Goal: Manage account settings

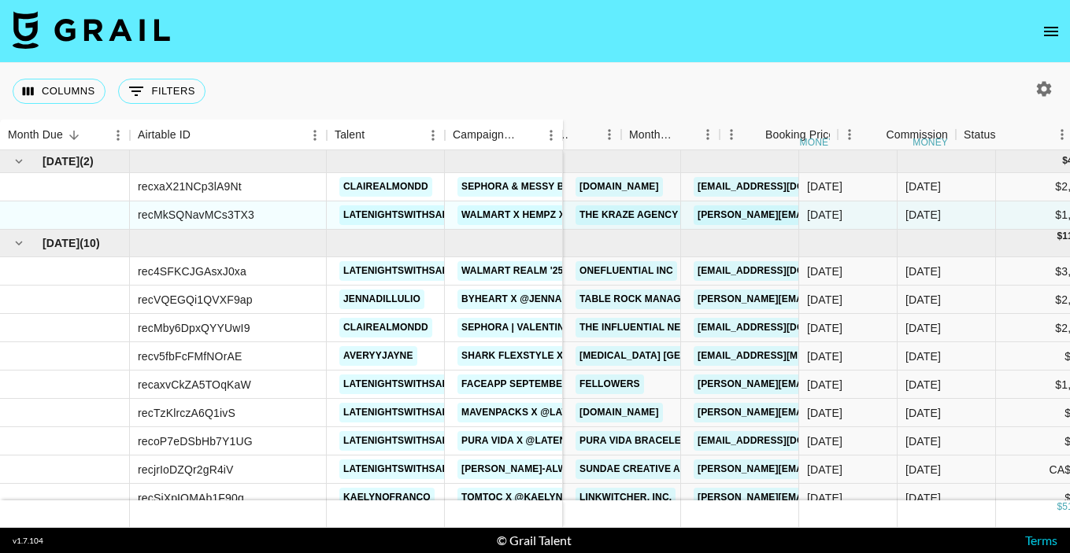
scroll to position [48, 276]
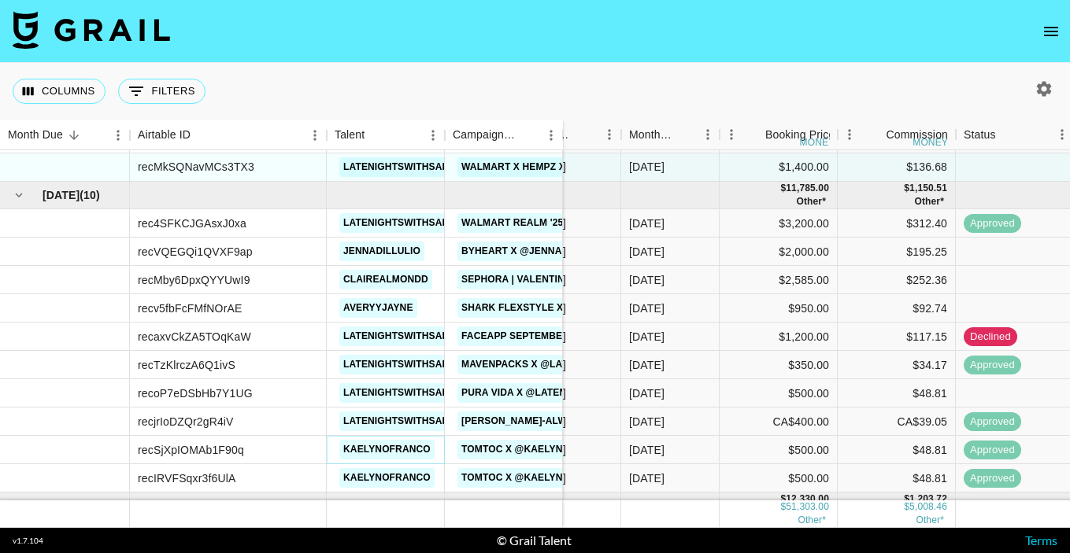
click at [396, 453] on link "kaelynofranco" at bounding box center [386, 450] width 95 height 20
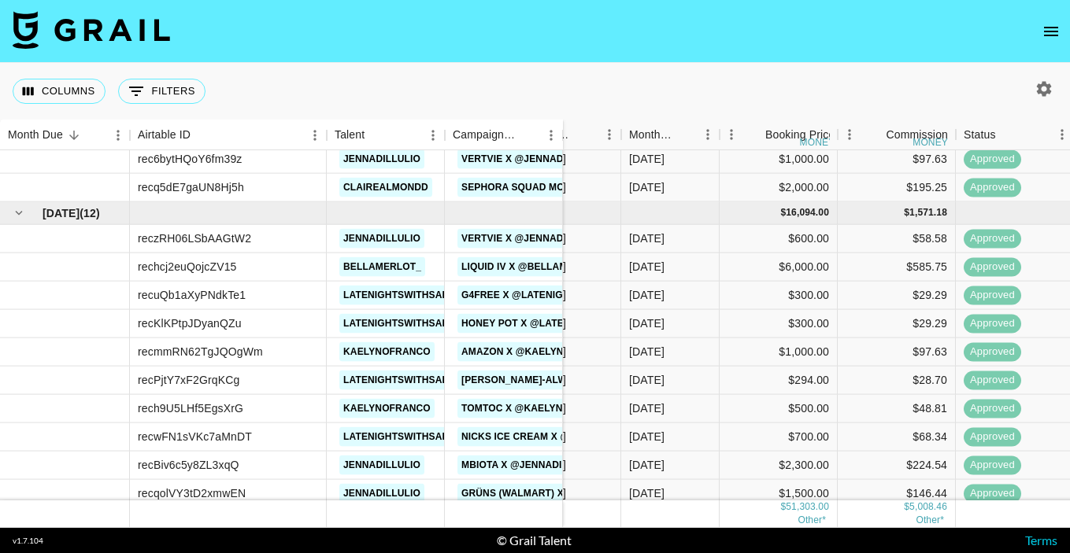
scroll to position [936, 276]
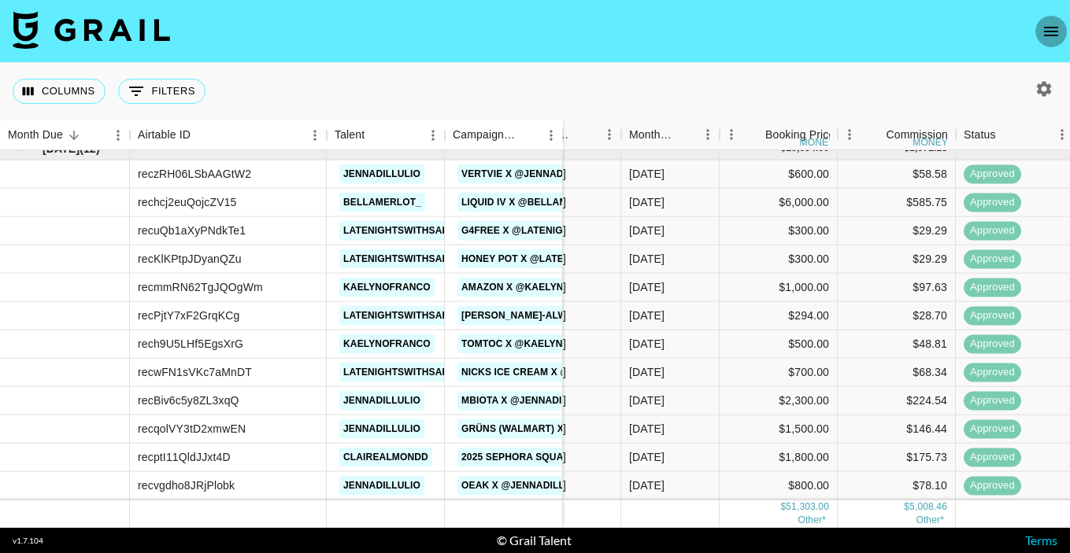
click at [1060, 28] on button "open drawer" at bounding box center [1050, 31] width 31 height 31
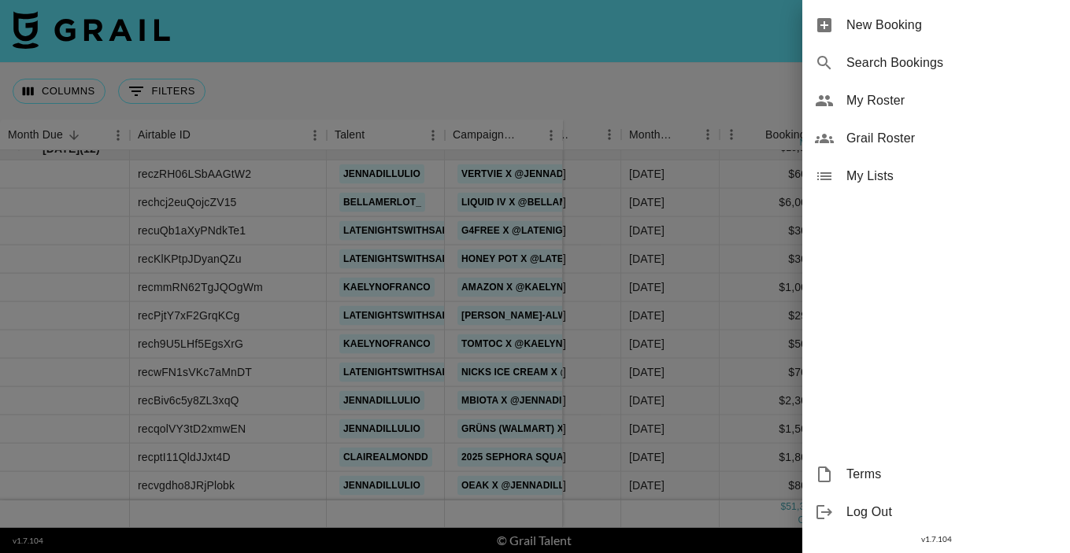
click at [705, 61] on div at bounding box center [535, 276] width 1070 height 553
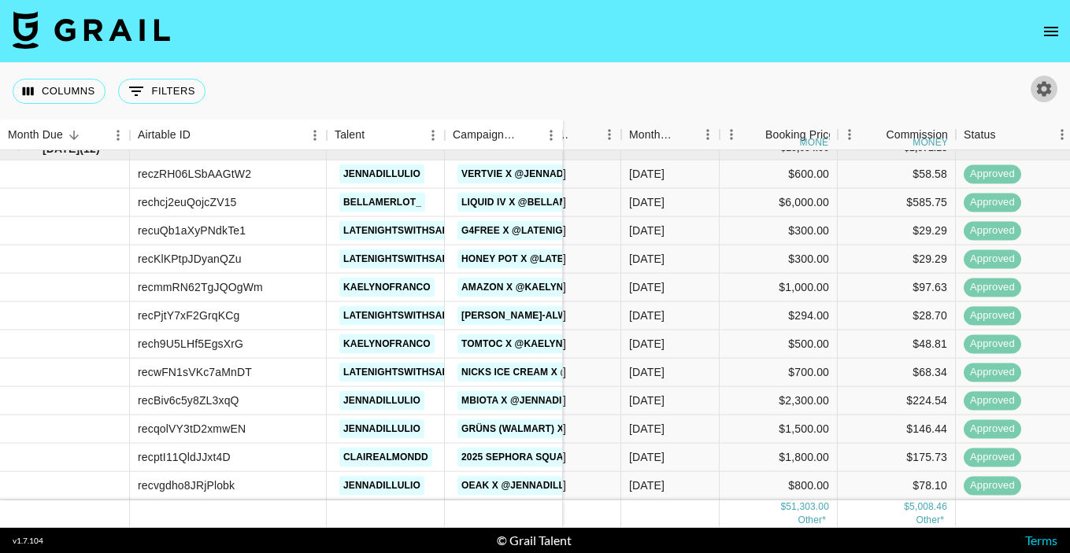
click at [1040, 93] on icon "button" at bounding box center [1044, 88] width 15 height 15
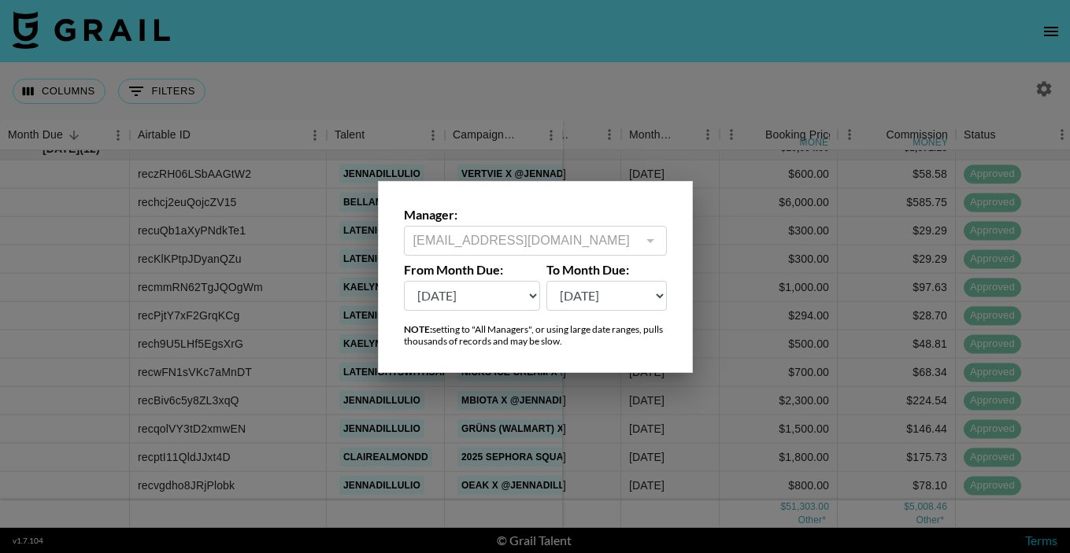
click at [590, 294] on select "[DATE] Aug '[DATE] Jun '[DATE] Apr '[DATE] Feb '[DATE] Dec '[DATE] Oct '[DATE] …" at bounding box center [606, 296] width 120 height 30
click at [513, 296] on select "[DATE] Aug '[DATE] Jun '[DATE] Apr '[DATE] Feb '[DATE] Dec '[DATE] Oct '[DATE] …" at bounding box center [472, 296] width 137 height 30
select select "[DATE]"
click at [404, 281] on select "[DATE] Aug '[DATE] Jun '[DATE] Apr '[DATE] Feb '[DATE] Dec '[DATE] Oct '[DATE] …" at bounding box center [472, 296] width 137 height 30
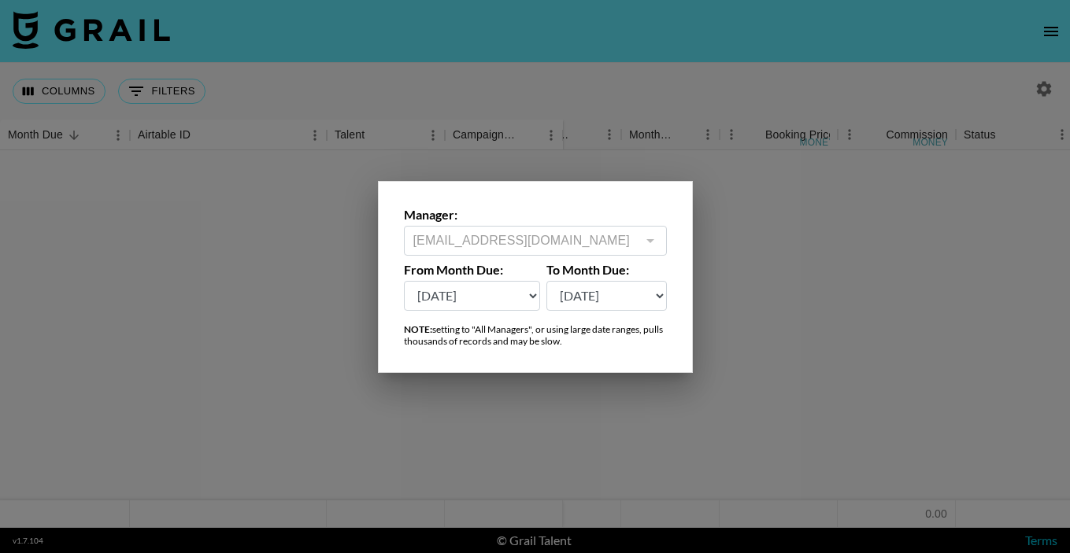
scroll to position [0, 276]
click at [732, 291] on div at bounding box center [535, 276] width 1070 height 553
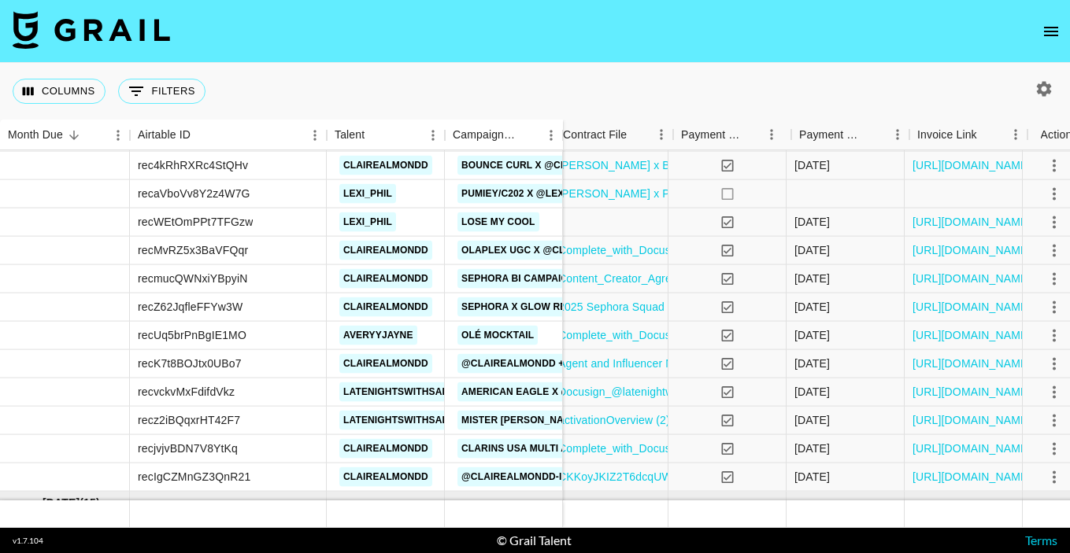
scroll to position [1783, 1288]
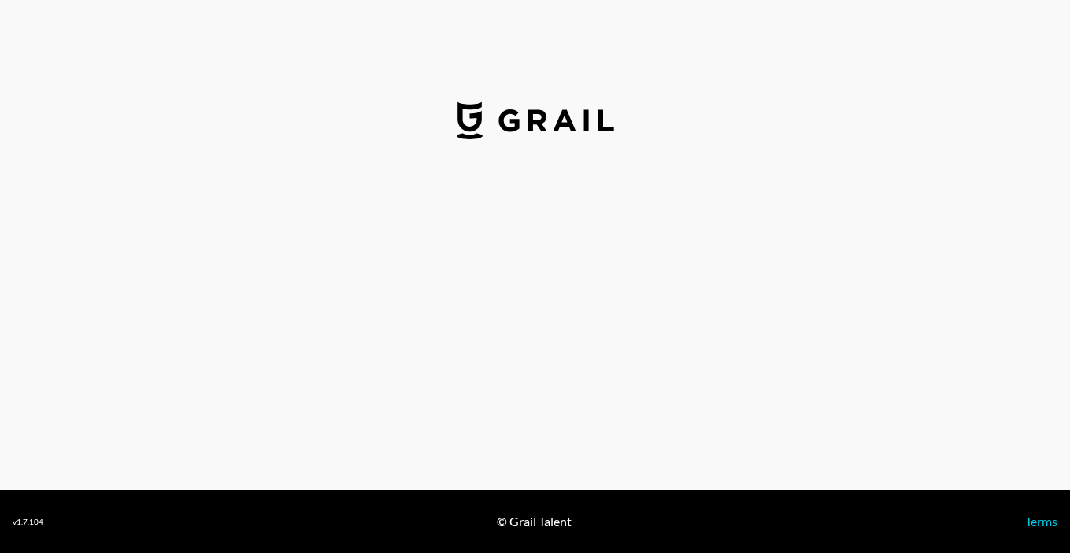
select select "USD"
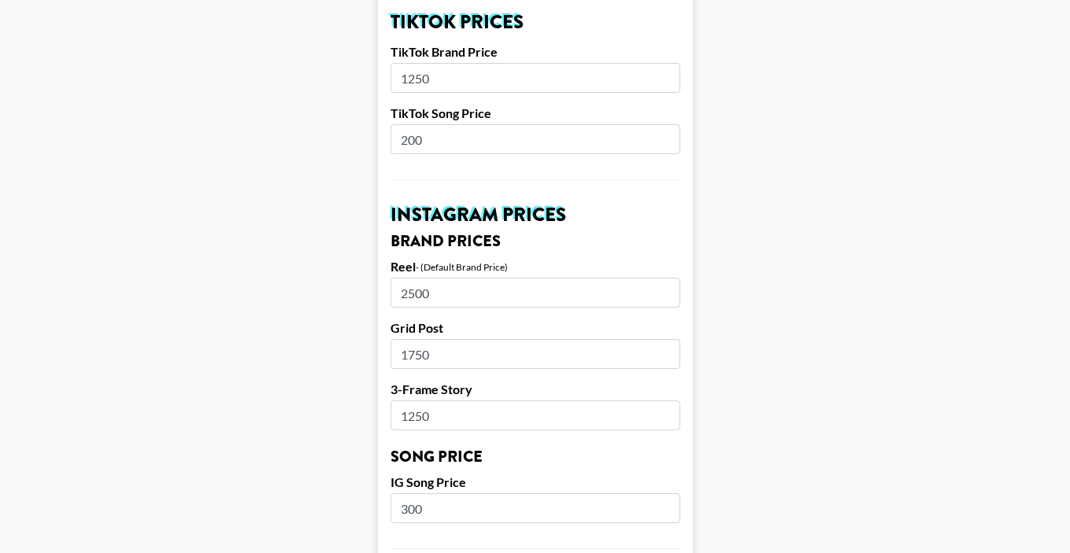
scroll to position [574, 0]
